Goal: Information Seeking & Learning: Learn about a topic

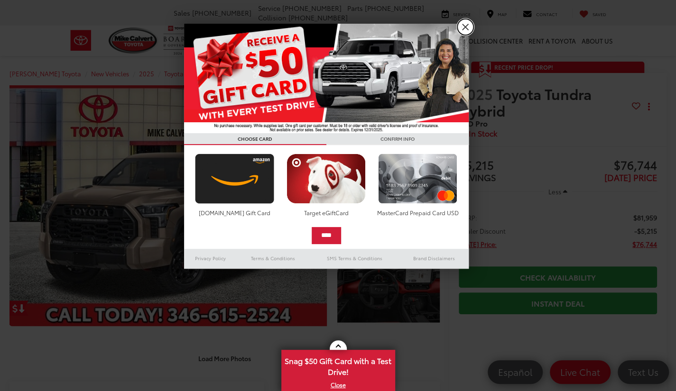
click at [465, 26] on link "X" at bounding box center [465, 27] width 16 height 16
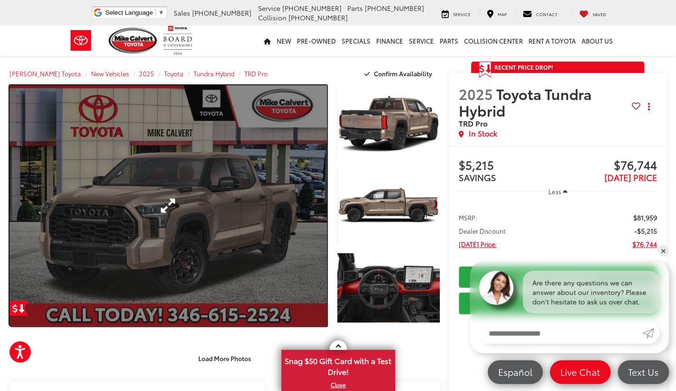
click at [224, 211] on link "Expand Photo 0" at bounding box center [167, 205] width 317 height 241
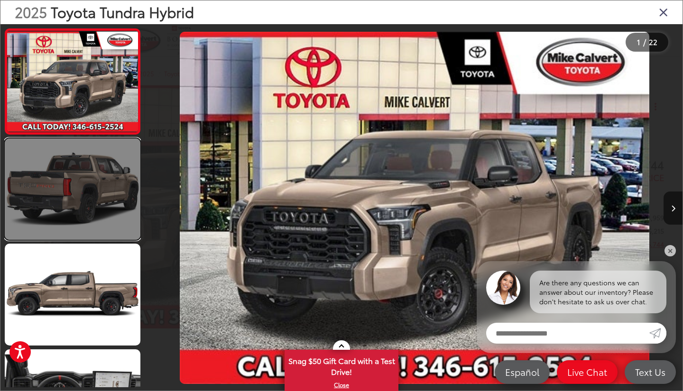
click at [102, 175] on link at bounding box center [73, 190] width 136 height 102
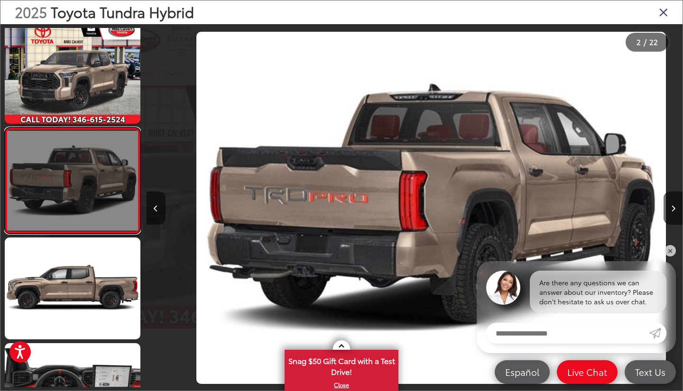
scroll to position [0, 536]
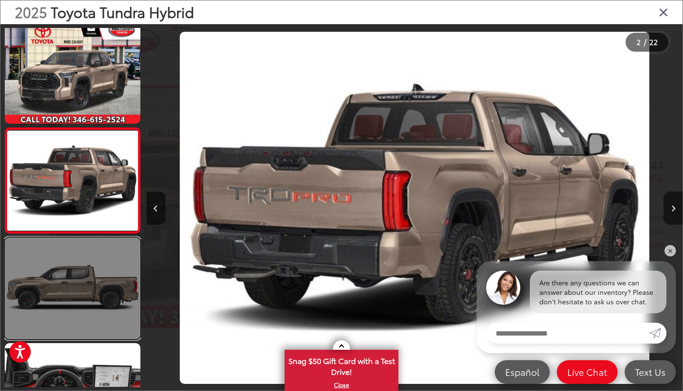
click at [93, 252] on link at bounding box center [73, 289] width 136 height 102
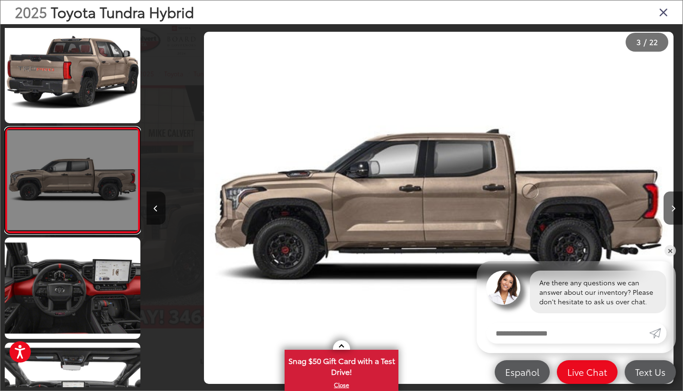
scroll to position [0, 1073]
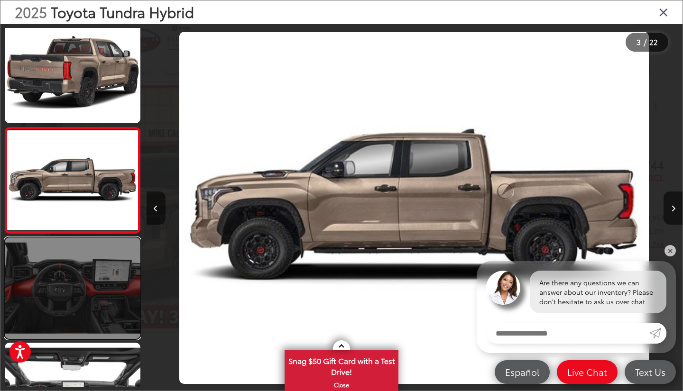
click at [75, 324] on link at bounding box center [73, 289] width 136 height 102
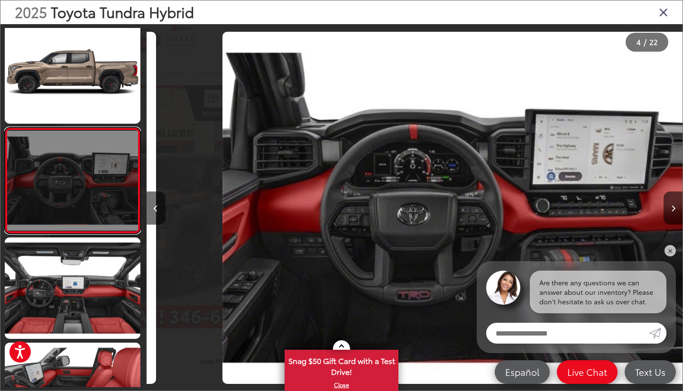
scroll to position [0, 1609]
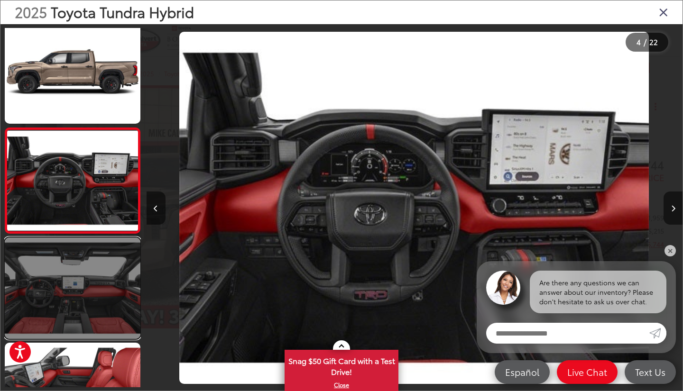
click at [68, 322] on link at bounding box center [73, 289] width 136 height 102
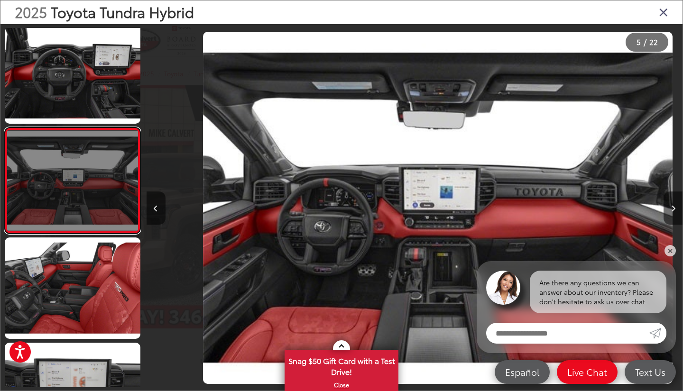
scroll to position [0, 2146]
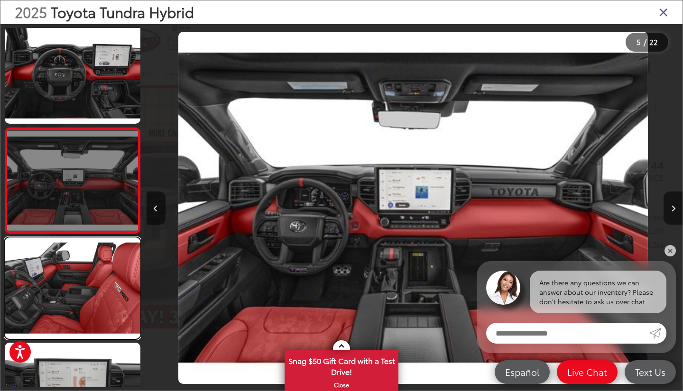
click at [68, 322] on link at bounding box center [73, 289] width 136 height 102
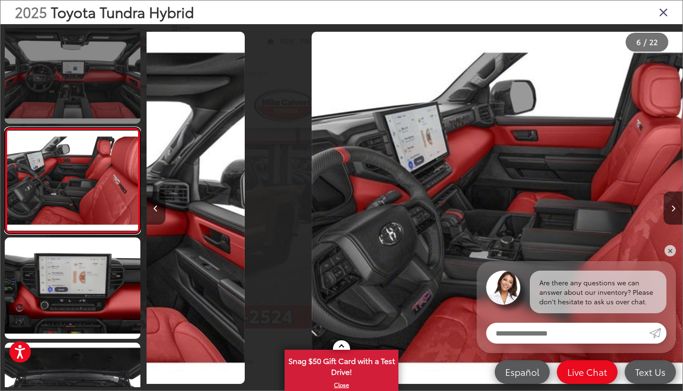
scroll to position [0, 2682]
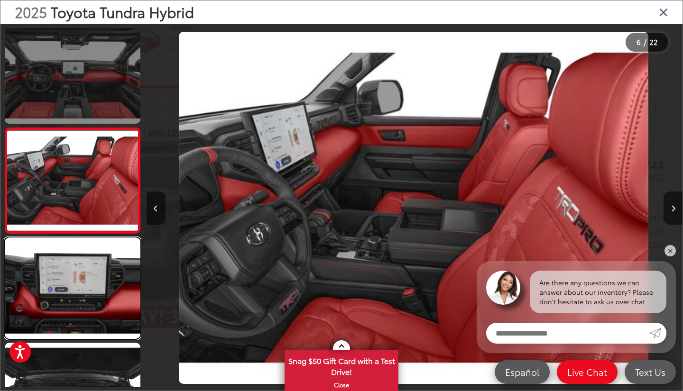
click at [68, 322] on link at bounding box center [73, 289] width 136 height 102
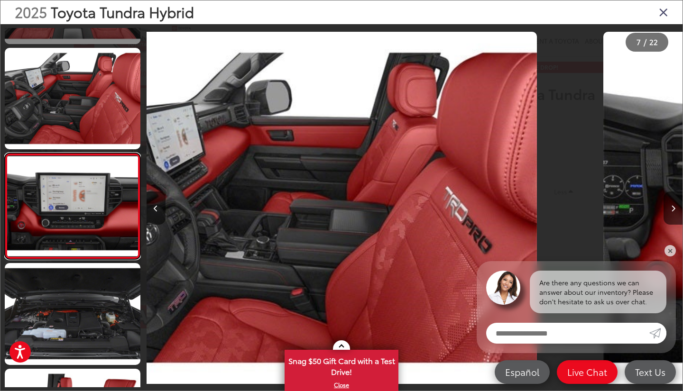
scroll to position [534, 0]
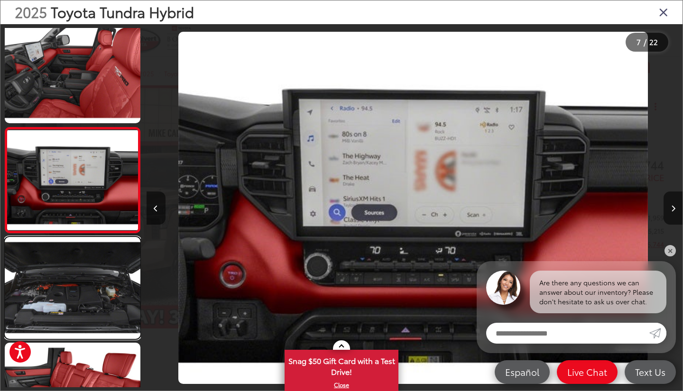
click at [68, 322] on link at bounding box center [73, 288] width 136 height 102
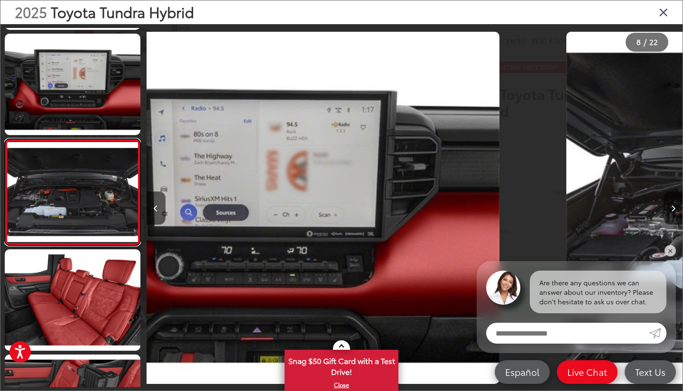
scroll to position [639, 0]
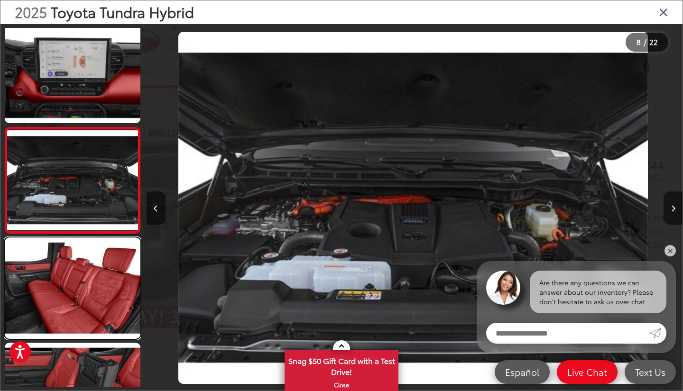
click at [68, 322] on link at bounding box center [73, 289] width 136 height 102
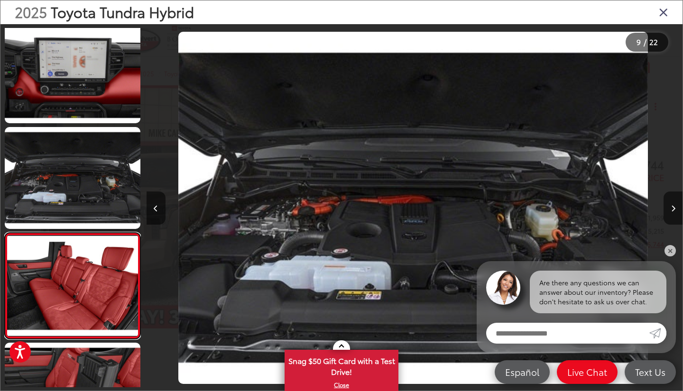
scroll to position [0, 0]
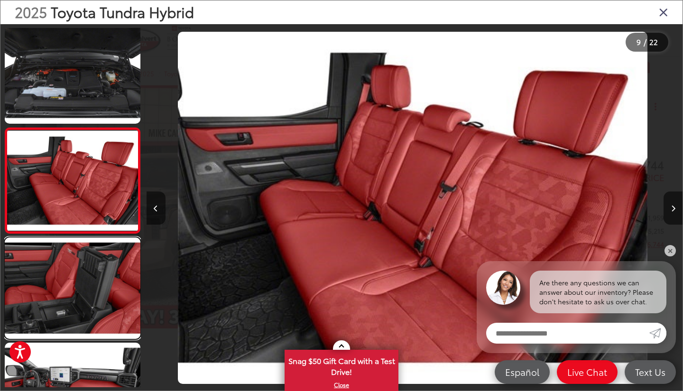
click at [68, 322] on link at bounding box center [73, 289] width 136 height 102
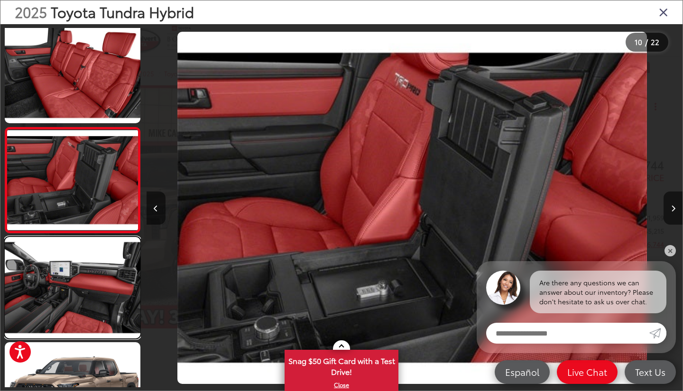
click at [68, 322] on link at bounding box center [73, 288] width 136 height 102
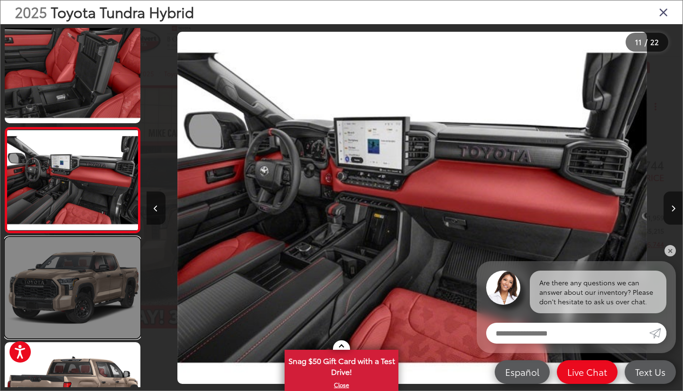
click at [68, 322] on link at bounding box center [73, 288] width 136 height 102
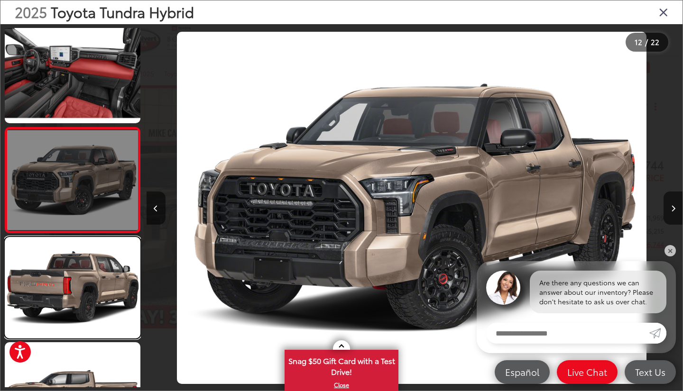
click at [68, 322] on link at bounding box center [73, 288] width 136 height 102
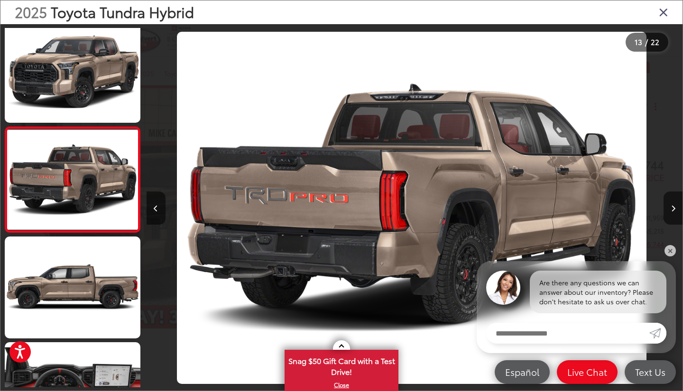
click at [665, 13] on icon "Close gallery" at bounding box center [663, 12] width 9 height 12
